Goal: Use online tool/utility

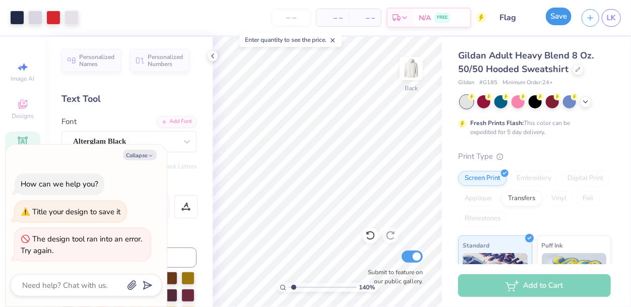
click at [556, 17] on button "Save" at bounding box center [559, 17] width 26 height 18
type input "1.39956628034388"
type textarea "x"
type input "1.39956628034388"
type textarea "x"
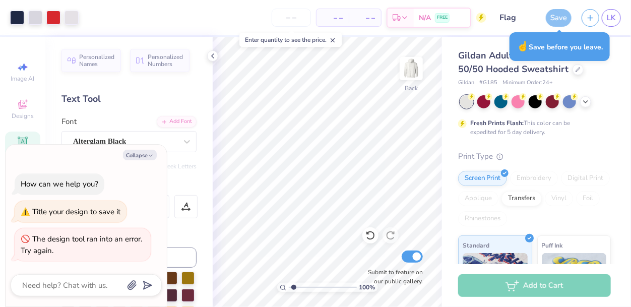
click at [560, 17] on div "Save" at bounding box center [559, 18] width 26 height 18
type input "1"
click at [614, 13] on span "LK" at bounding box center [611, 18] width 9 height 12
click at [611, 15] on span "LK" at bounding box center [611, 18] width 9 height 12
